Goal: Ask a question: Seek information or help from site administrators or community

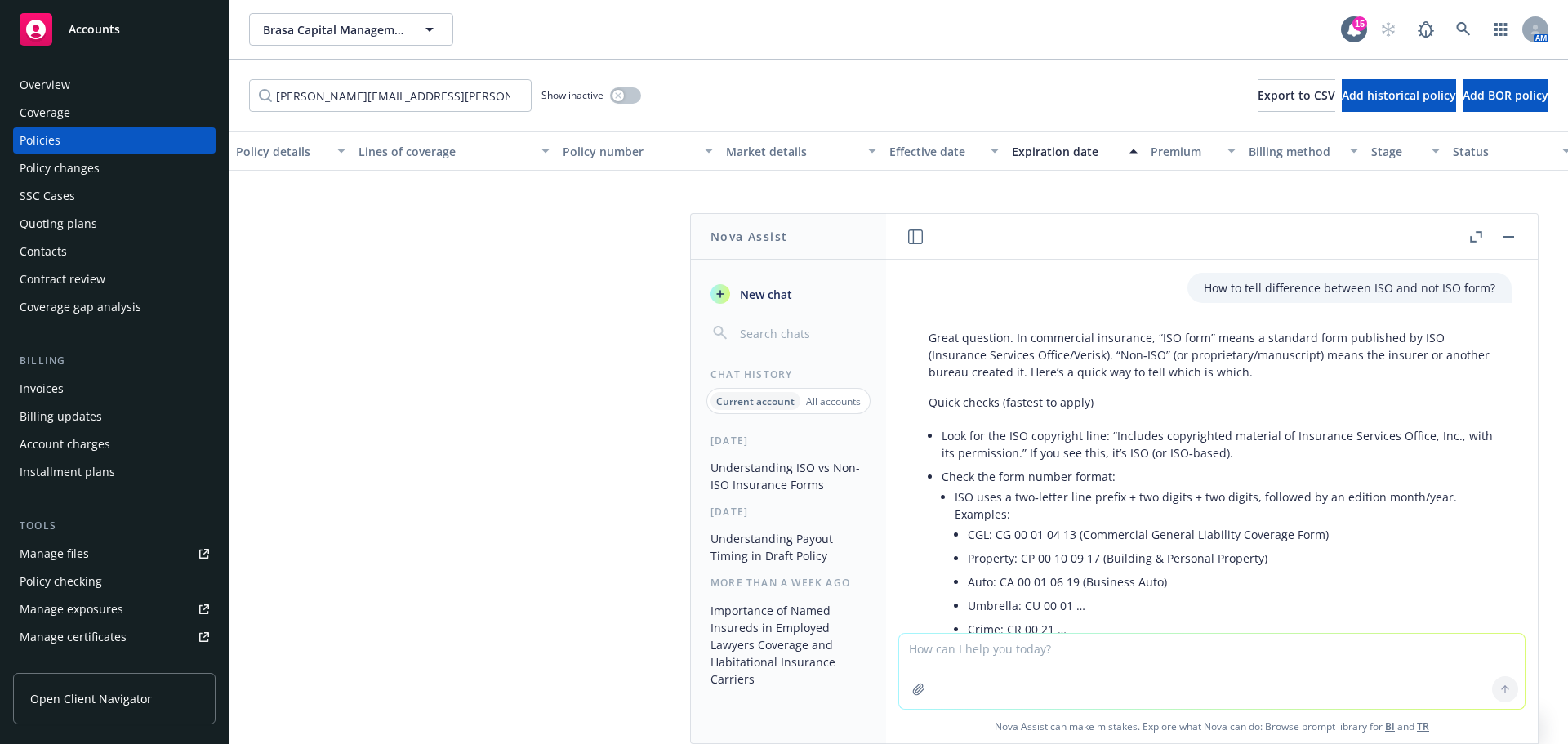
scroll to position [2704, 0]
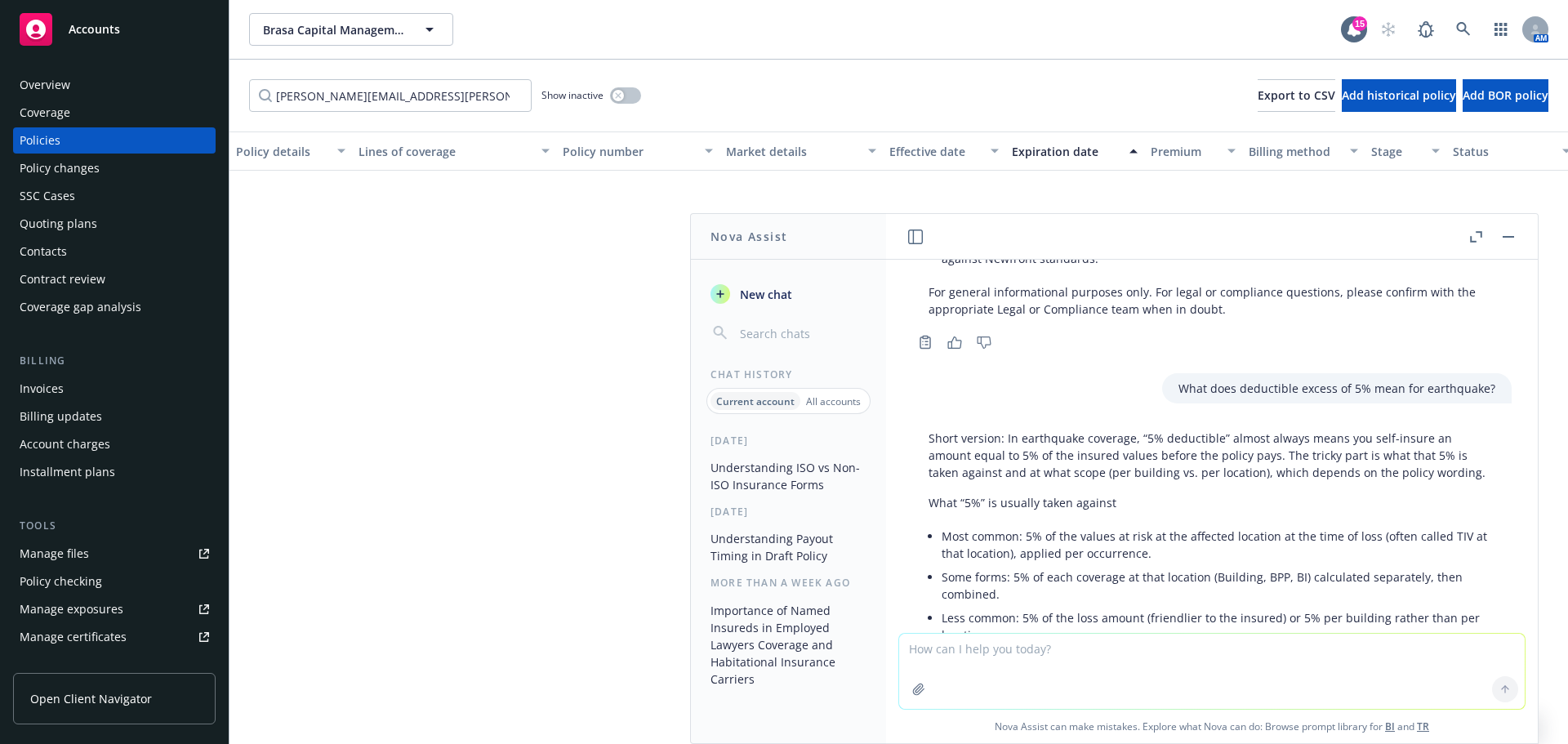
click at [1508, 233] on button "button" at bounding box center [1509, 237] width 20 height 20
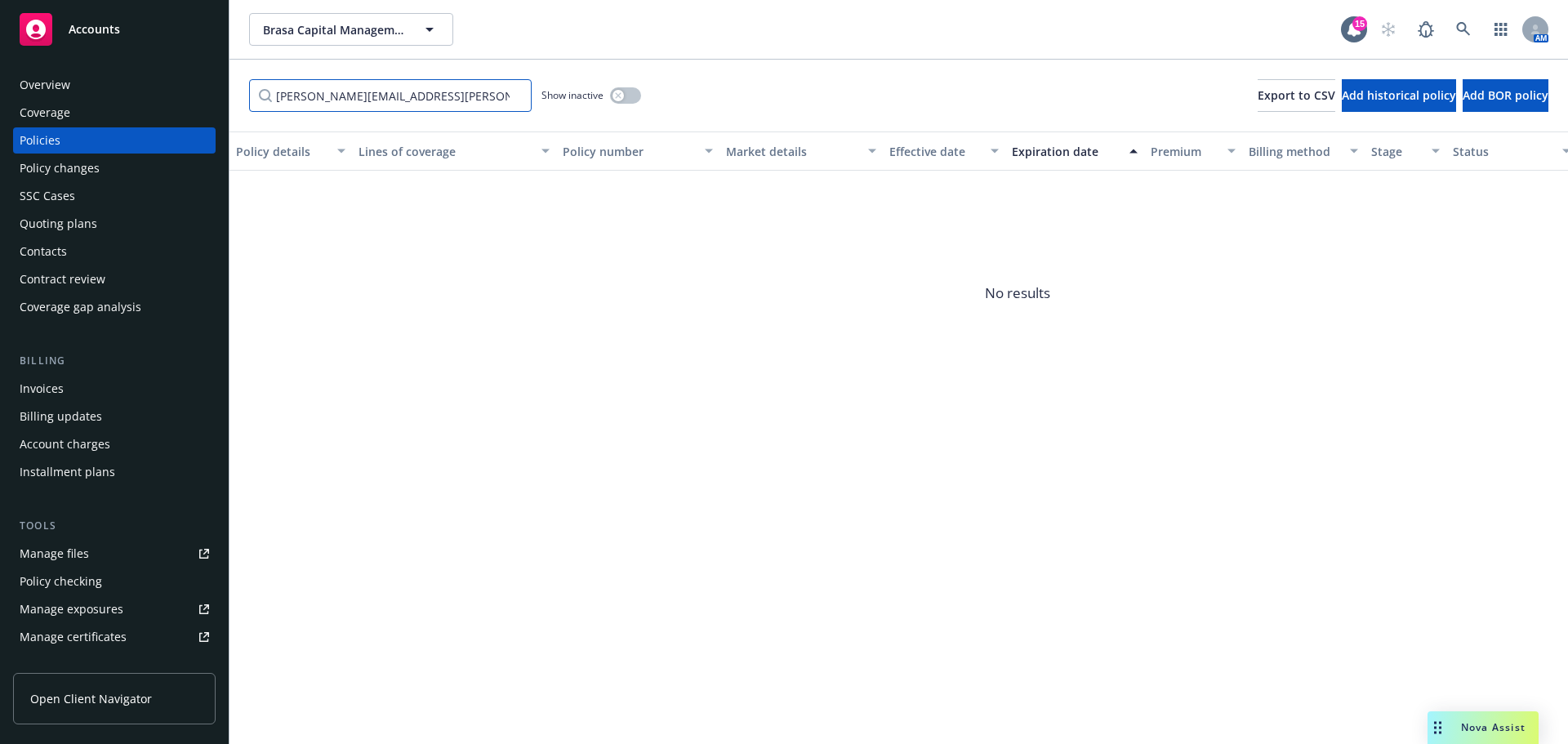
drag, startPoint x: 431, startPoint y: 97, endPoint x: 131, endPoint y: 86, distance: 300.2
click at [131, 86] on div "Accounts Overview Coverage Policies Policy changes SSC Cases Quoting plans Cont…" at bounding box center [784, 372] width 1568 height 744
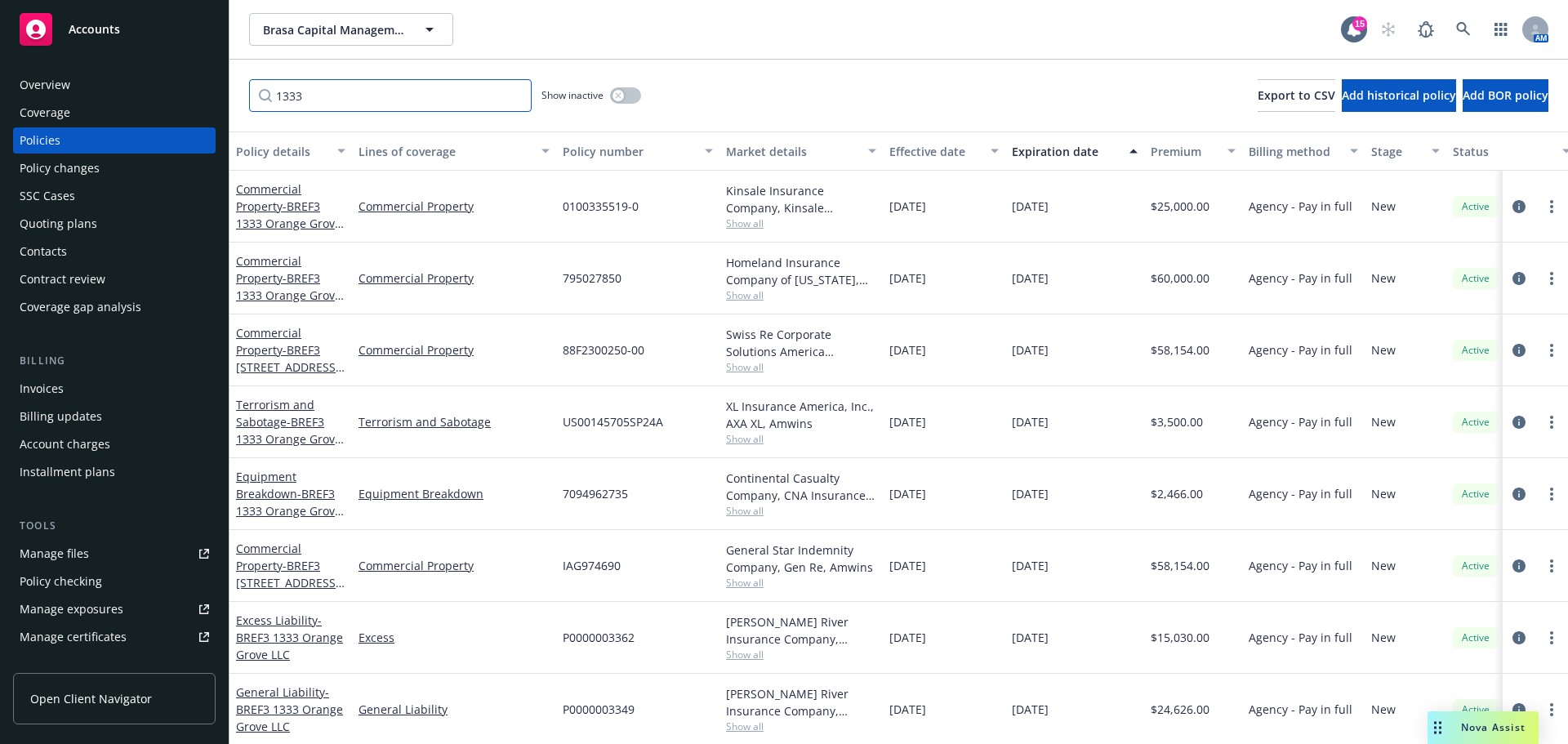
type input "1333"
click at [1469, 722] on span "Nova Assist" at bounding box center [1493, 727] width 65 height 14
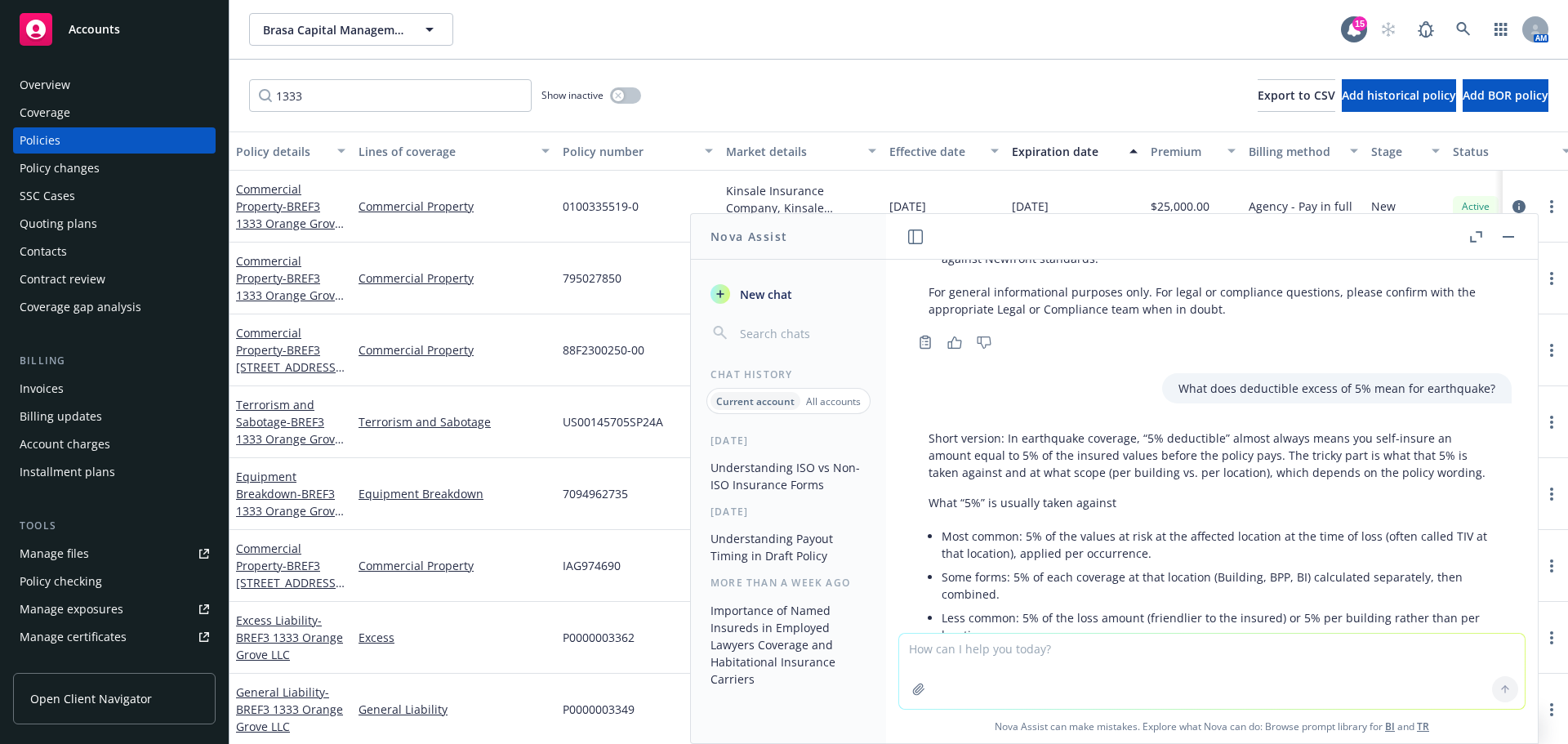
click at [1158, 661] on textarea at bounding box center [1212, 671] width 625 height 75
type textarea "What is [GEOGRAPHIC_DATA]"
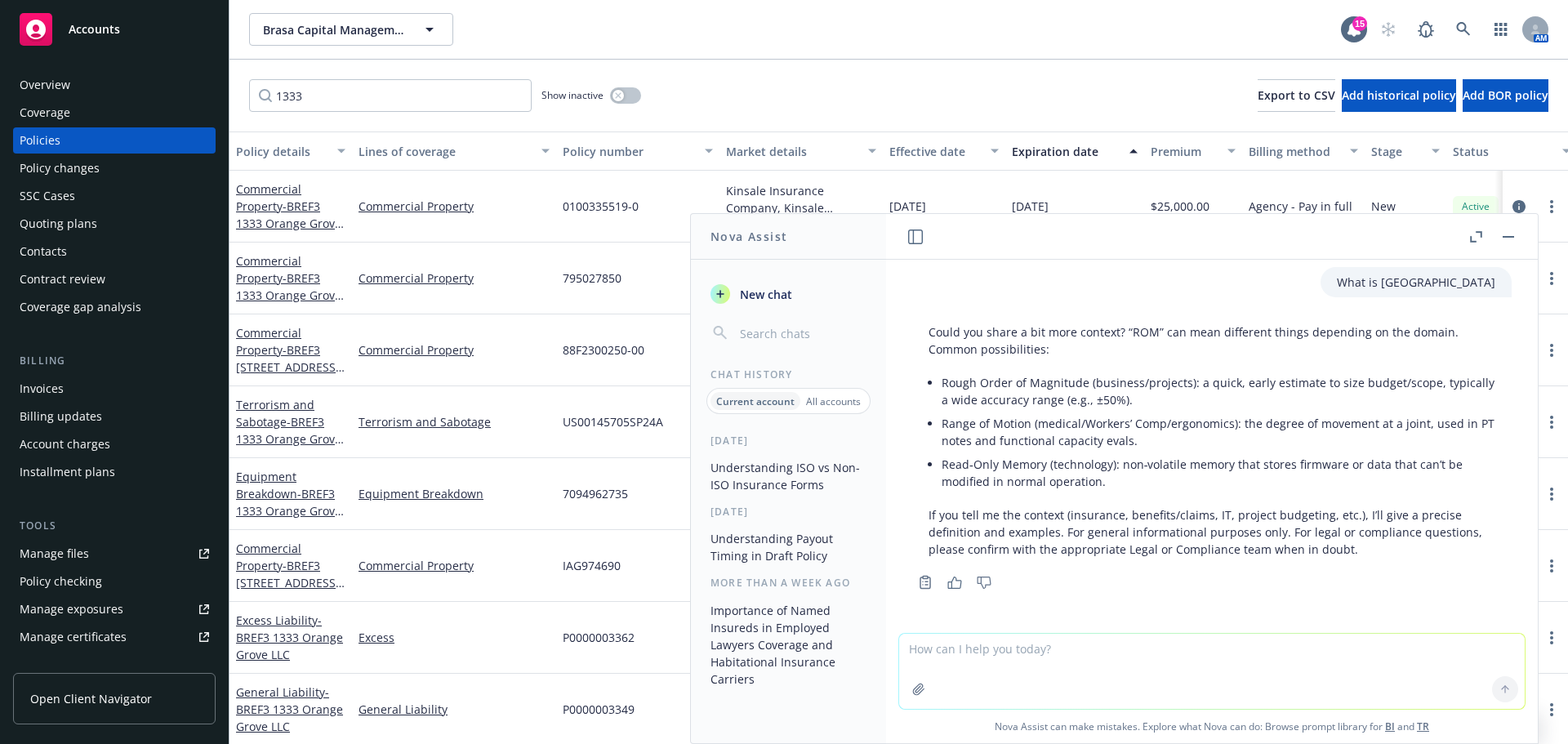
scroll to position [3786, 0]
click at [1139, 671] on textarea at bounding box center [1212, 671] width 625 height 75
type textarea "What does ROM mean in insurance world?"
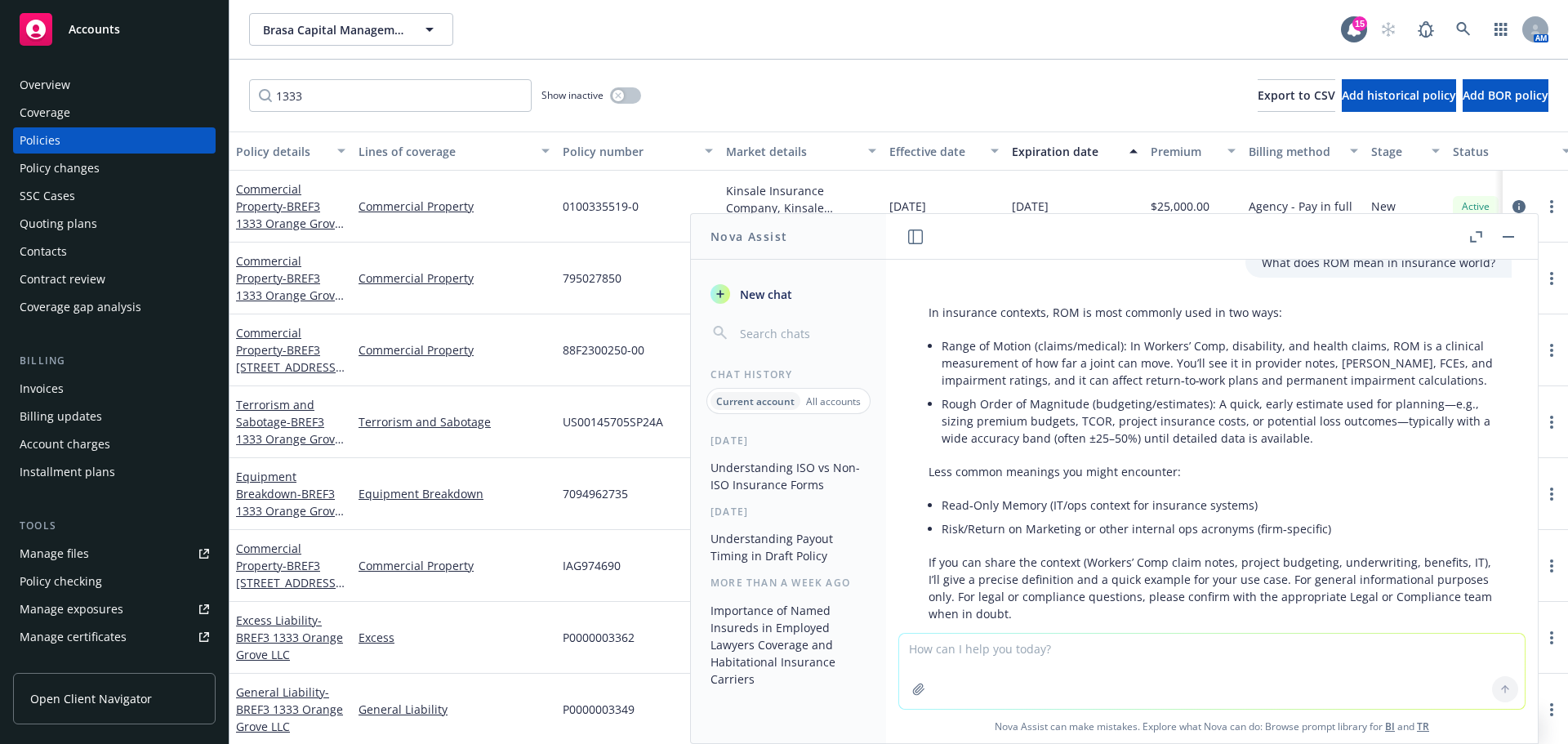
scroll to position [4215, 0]
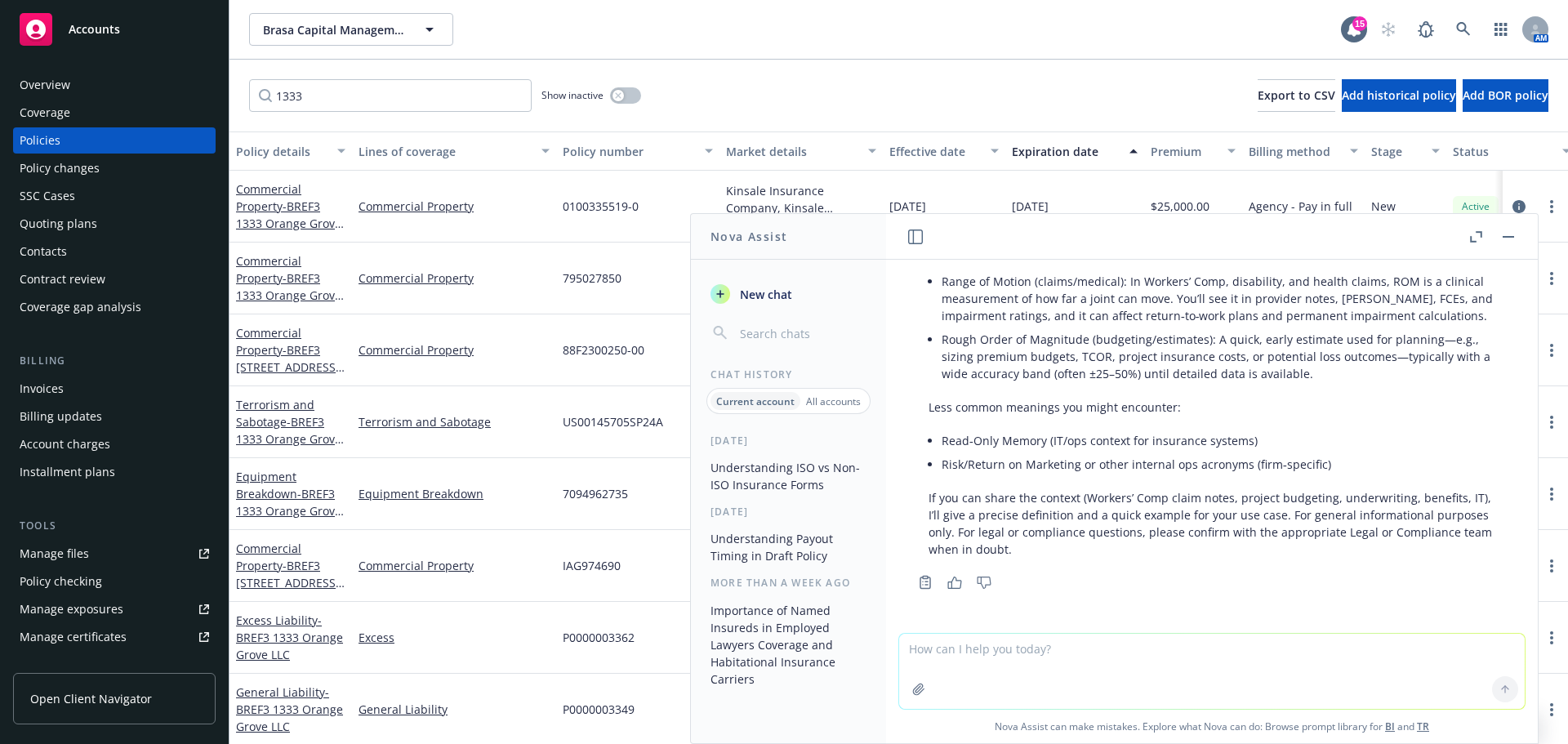
click at [1503, 237] on rect "button" at bounding box center [1508, 237] width 12 height 2
